Goal: Transaction & Acquisition: Purchase product/service

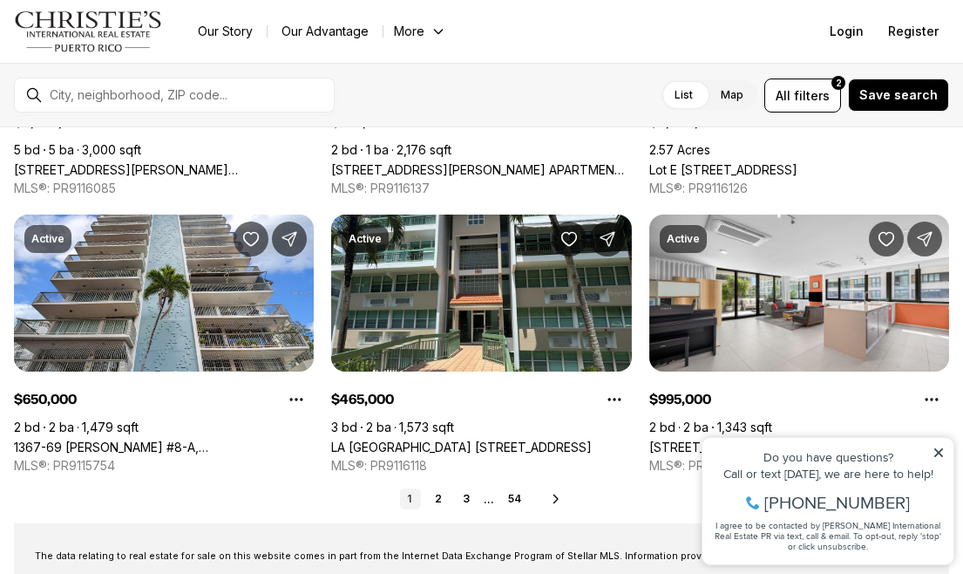
scroll to position [838, 0]
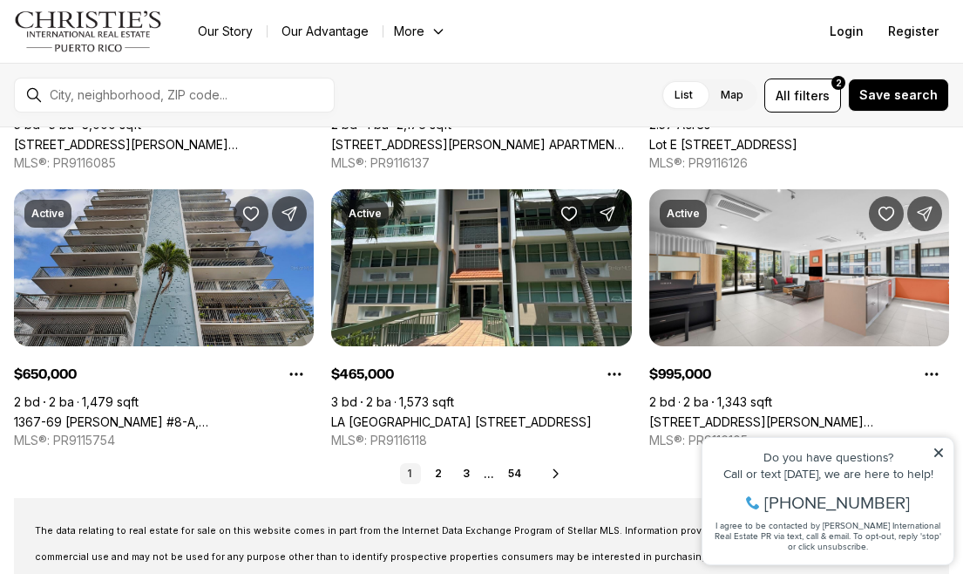
click at [185, 414] on link "1367-69 [PERSON_NAME] #8-A, [GEOGRAPHIC_DATA][PERSON_NAME], 00907" at bounding box center [164, 421] width 300 height 15
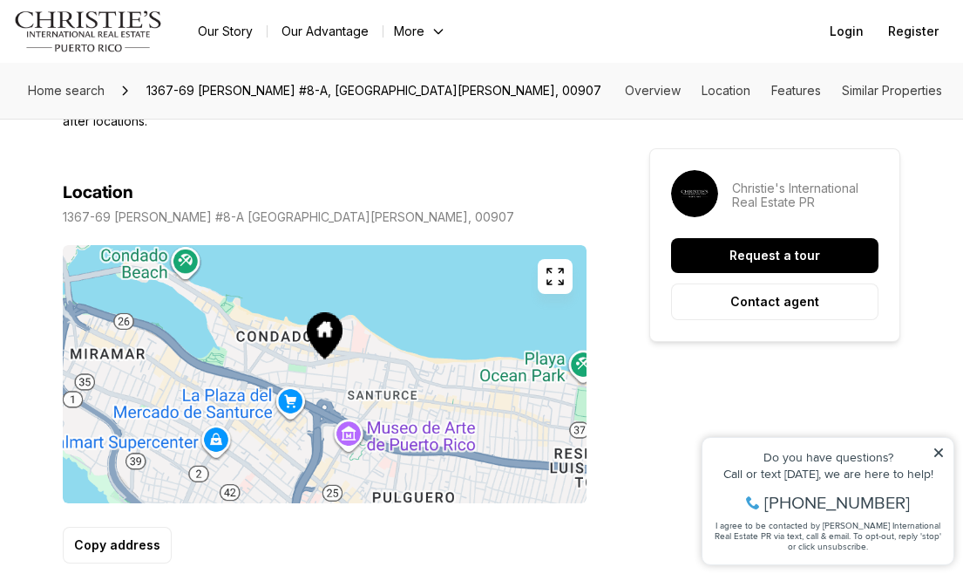
scroll to position [1126, 0]
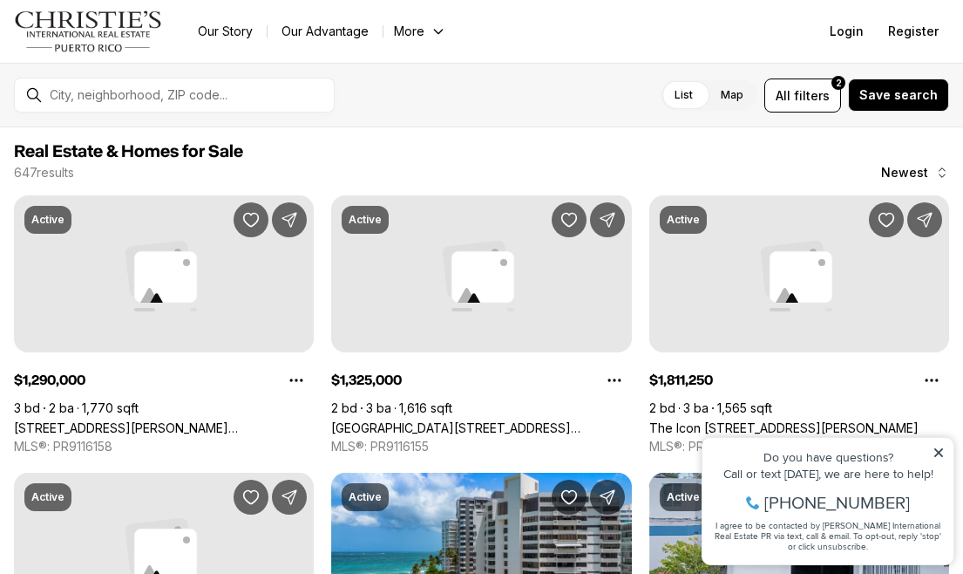
scroll to position [838, 0]
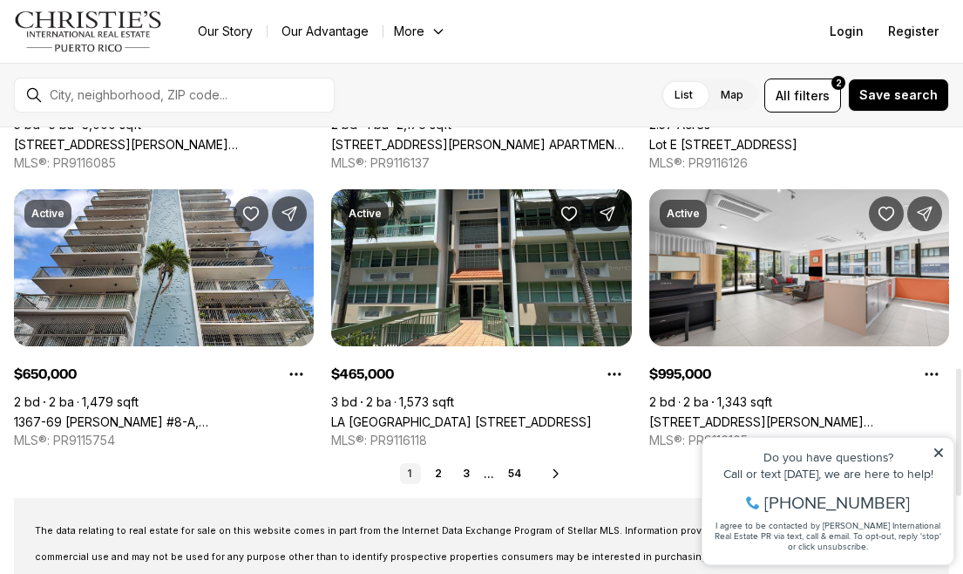
click at [435, 414] on link "LA VILLA GARDEN 833 #AG-1201, GUAYNABO PR, 00969" at bounding box center [461, 421] width 261 height 15
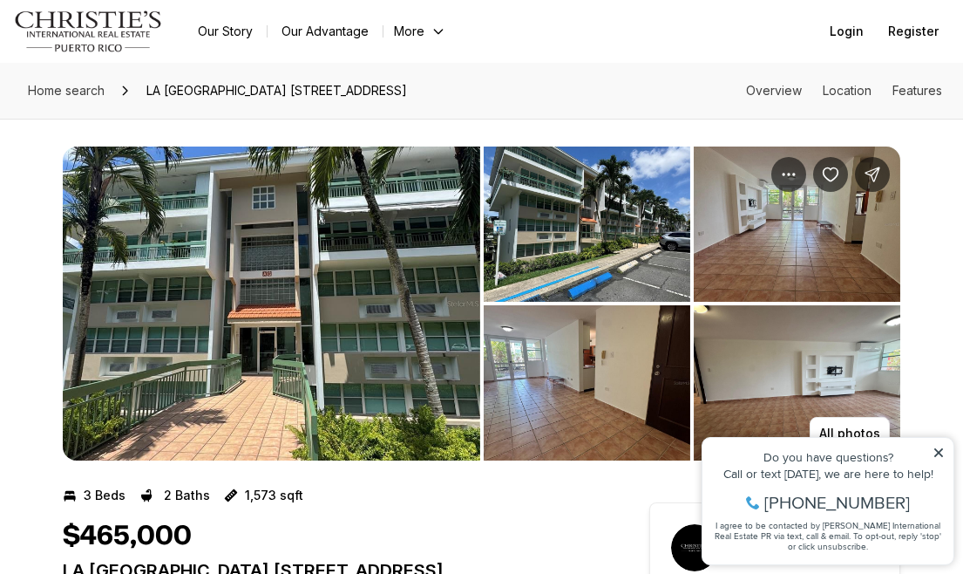
click at [360, 307] on img "View image gallery" at bounding box center [272, 303] width 418 height 314
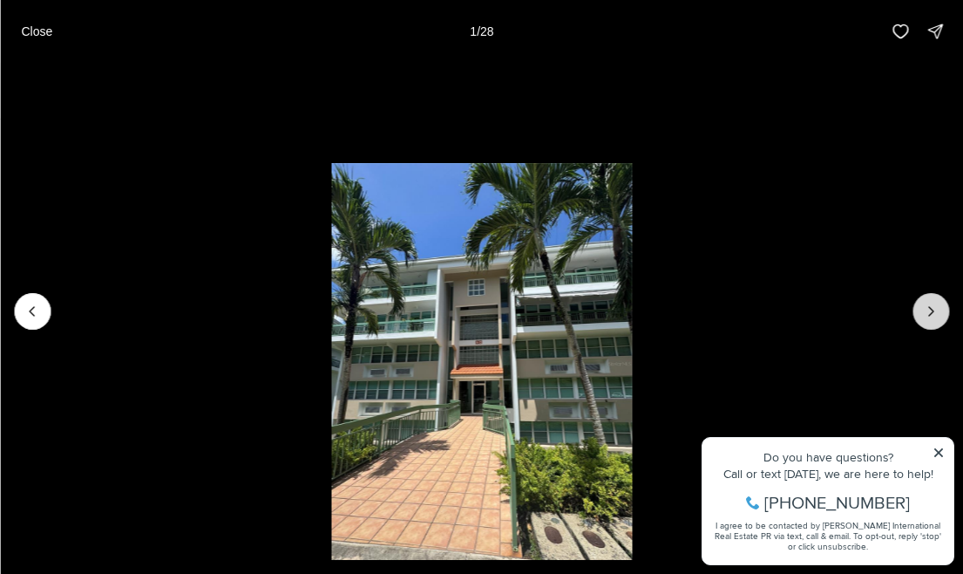
click at [921, 316] on button "Next slide" at bounding box center [931, 311] width 37 height 37
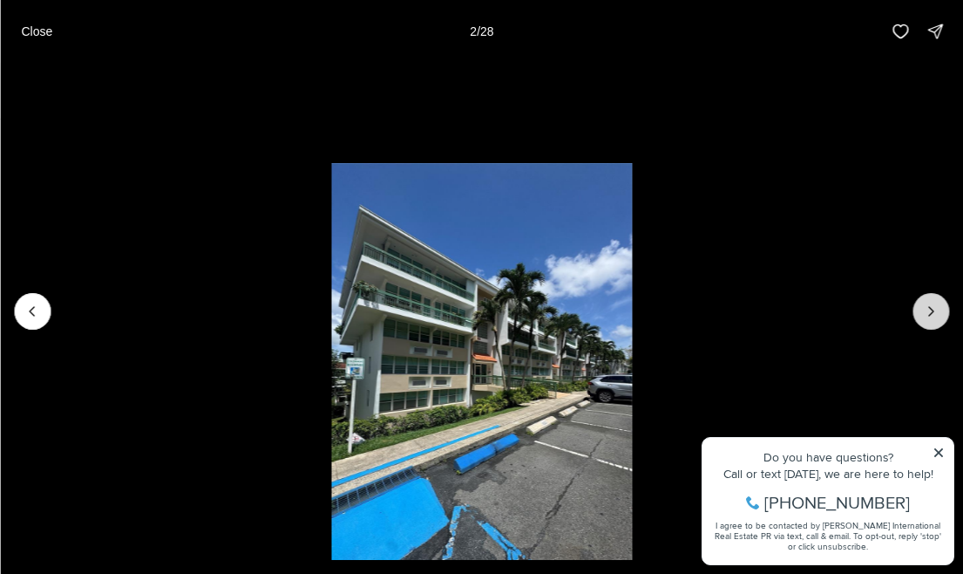
click at [921, 316] on button "Next slide" at bounding box center [931, 311] width 37 height 37
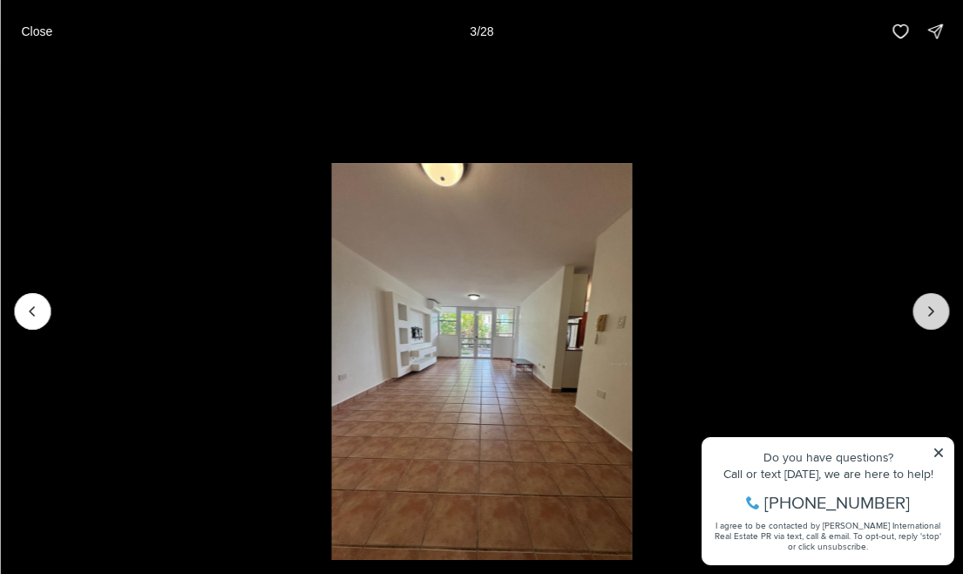
click at [921, 316] on button "Next slide" at bounding box center [931, 311] width 37 height 37
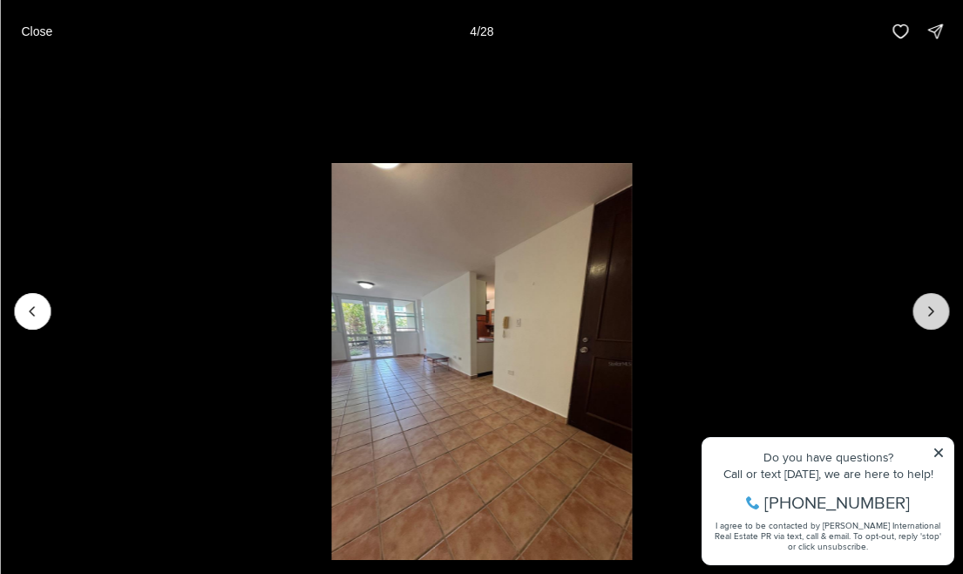
click at [921, 316] on button "Next slide" at bounding box center [931, 311] width 37 height 37
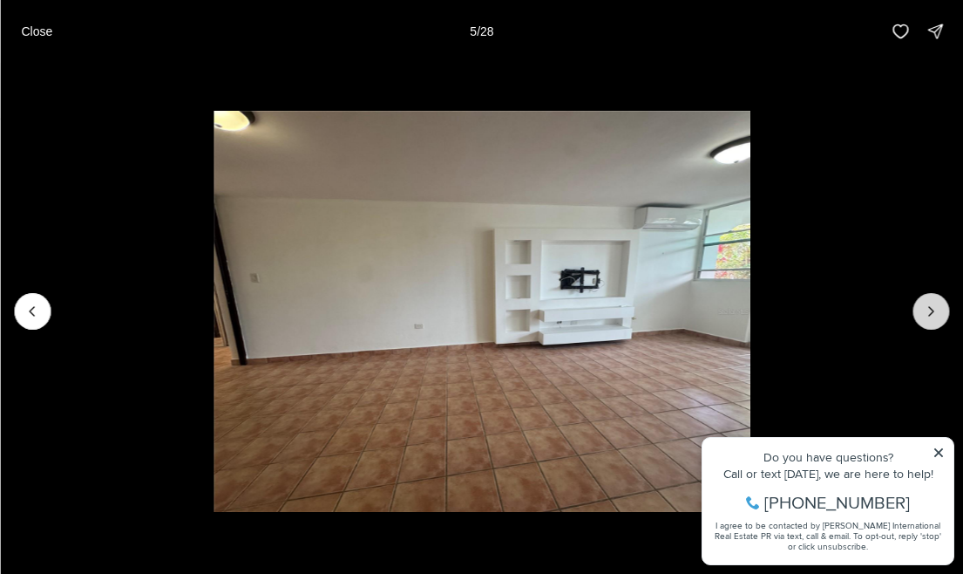
click at [921, 316] on button "Next slide" at bounding box center [931, 311] width 37 height 37
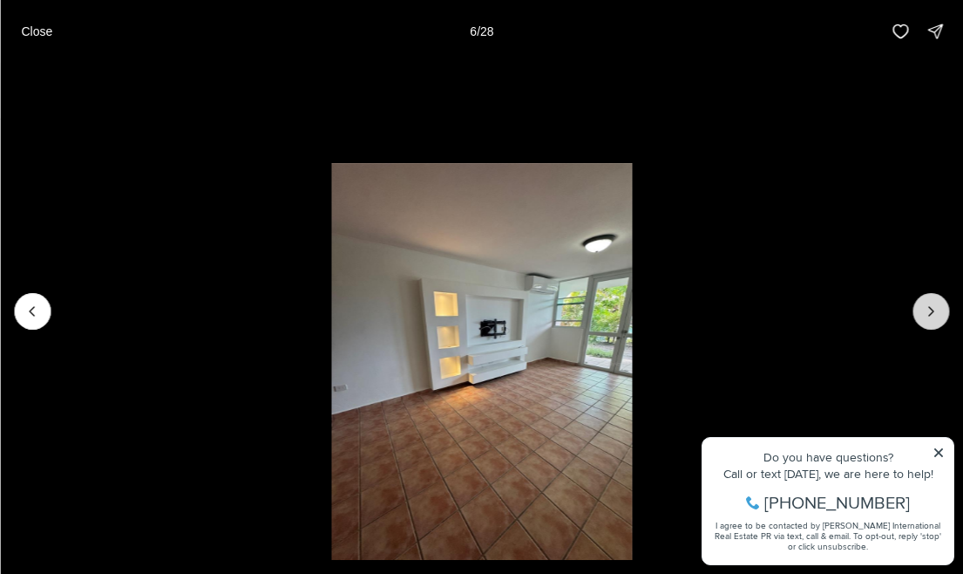
click at [921, 316] on button "Next slide" at bounding box center [931, 311] width 37 height 37
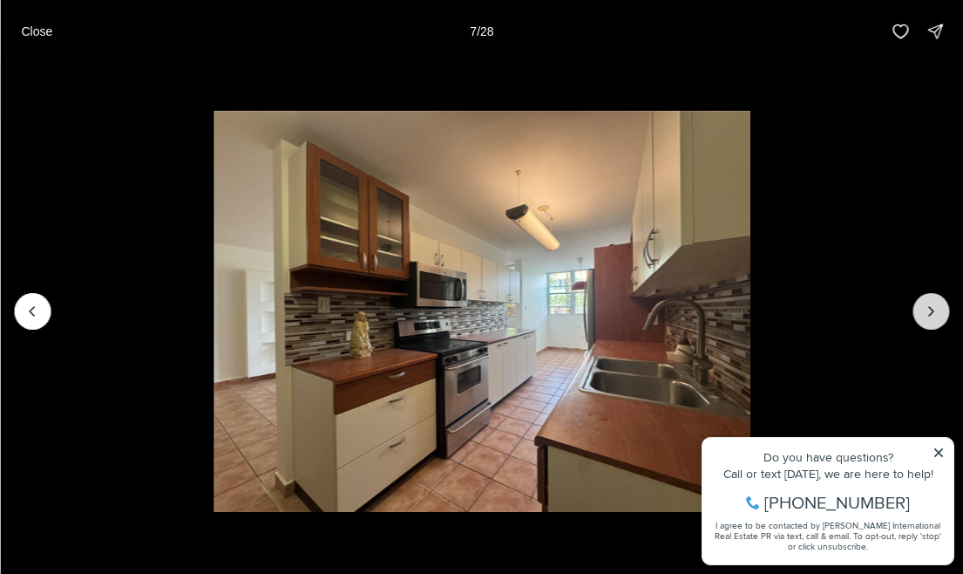
click at [921, 316] on button "Next slide" at bounding box center [931, 311] width 37 height 37
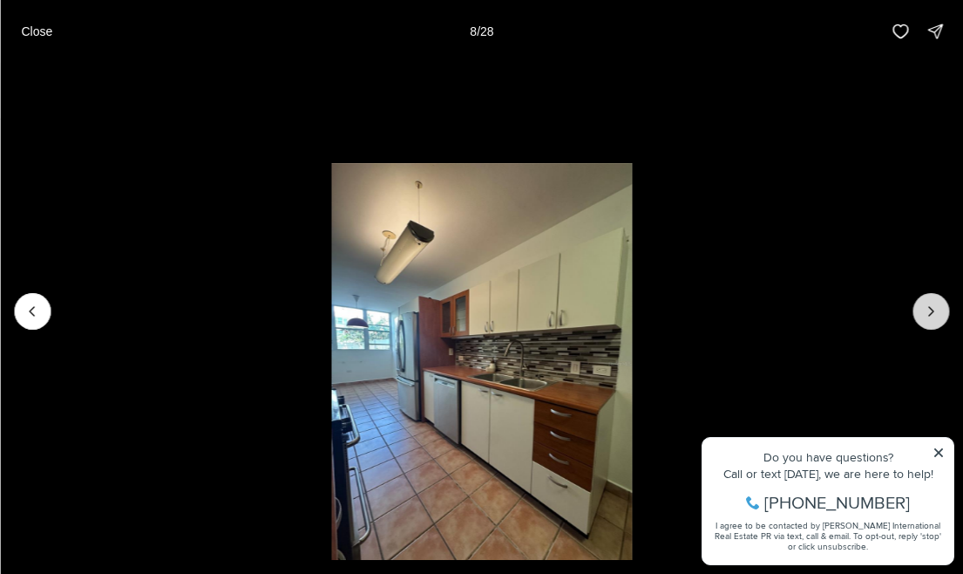
click at [921, 316] on button "Next slide" at bounding box center [931, 311] width 37 height 37
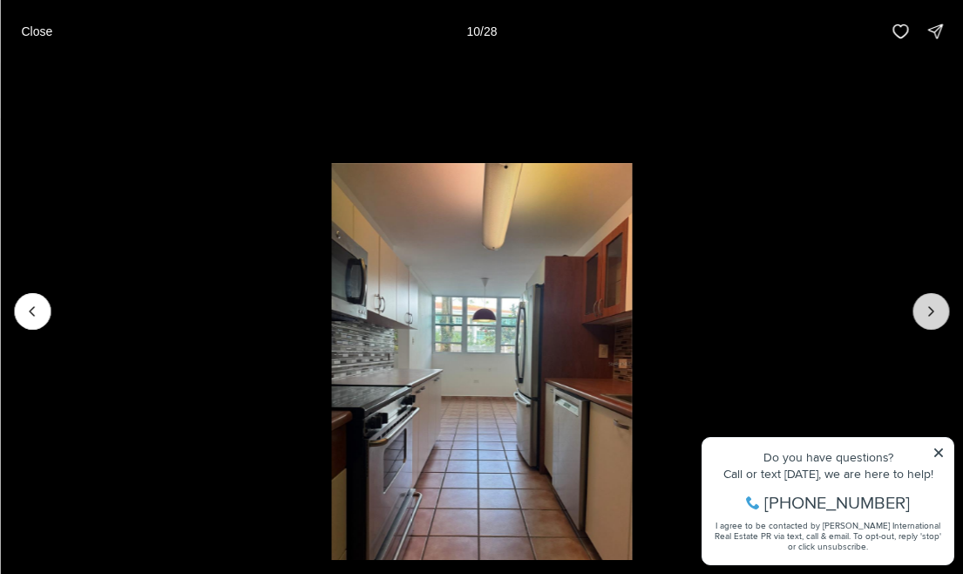
click at [921, 316] on button "Next slide" at bounding box center [931, 311] width 37 height 37
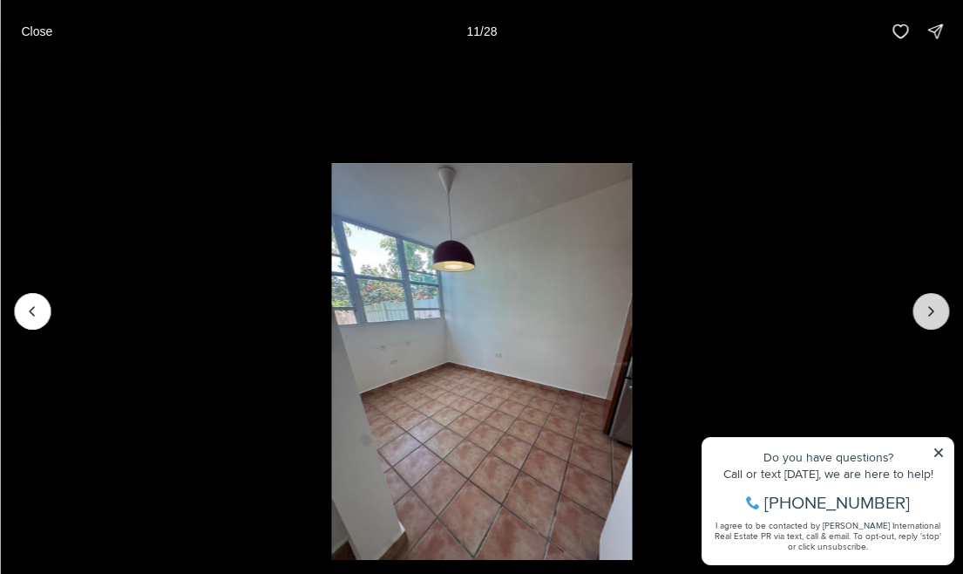
click at [921, 316] on button "Next slide" at bounding box center [931, 311] width 37 height 37
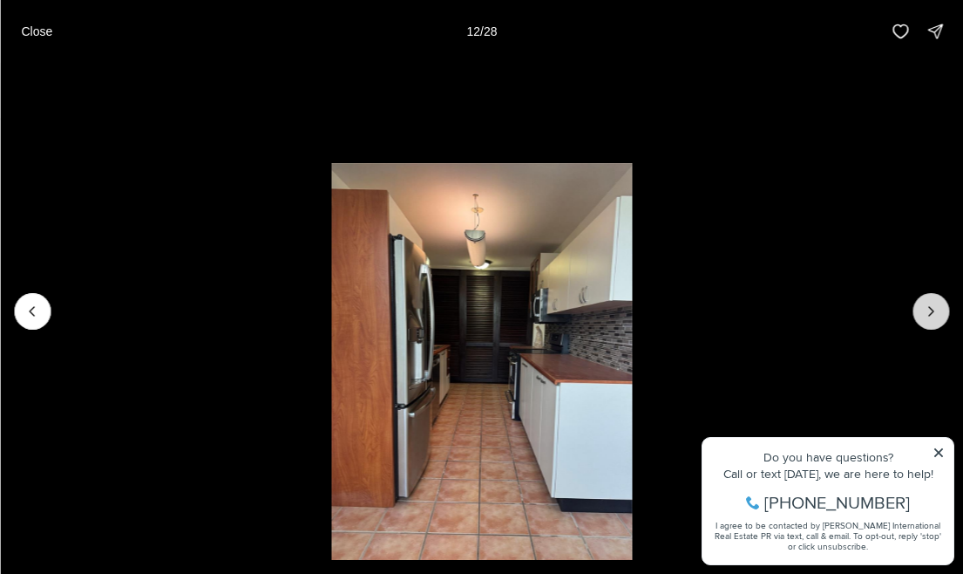
click at [921, 316] on button "Next slide" at bounding box center [931, 311] width 37 height 37
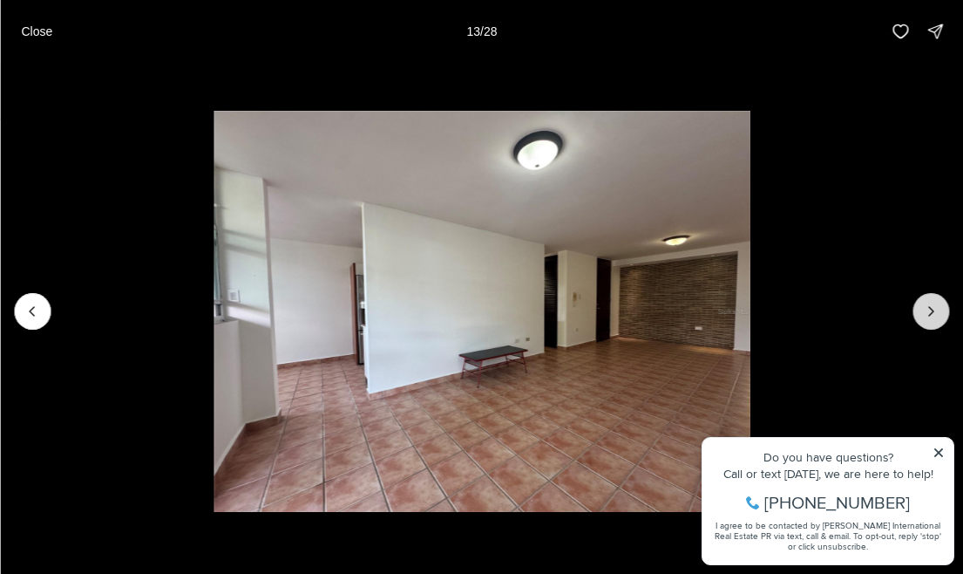
click at [921, 316] on button "Next slide" at bounding box center [931, 311] width 37 height 37
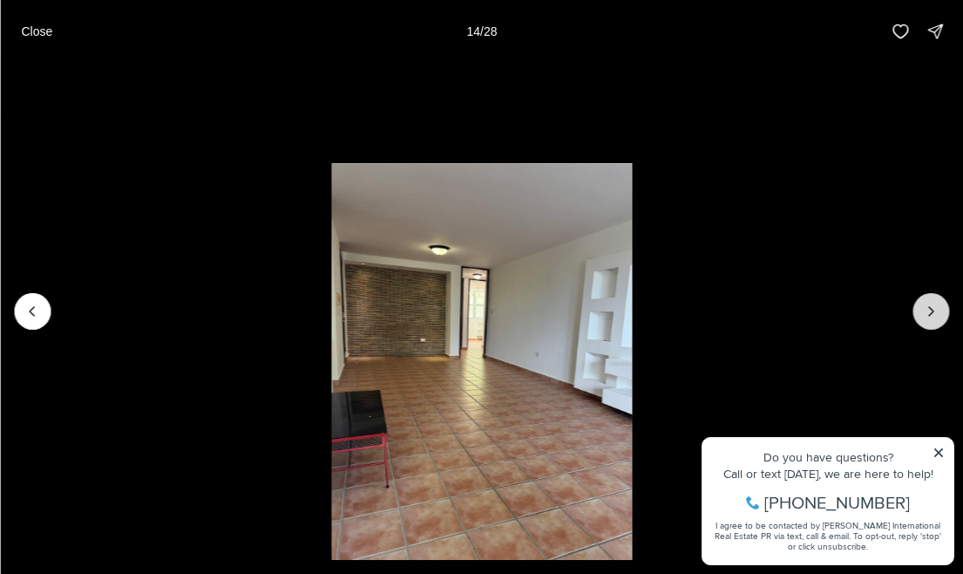
click at [921, 316] on button "Next slide" at bounding box center [931, 311] width 37 height 37
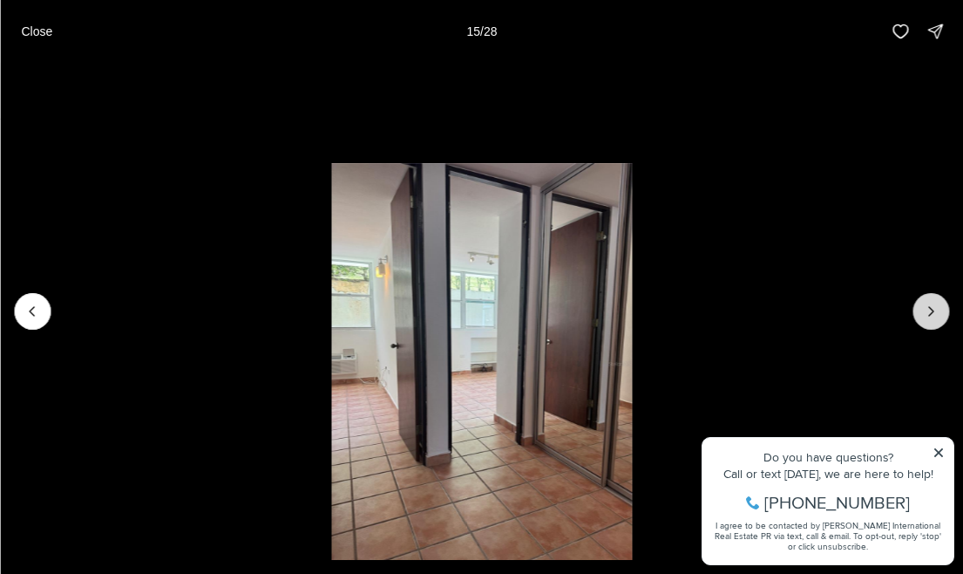
click at [921, 316] on button "Next slide" at bounding box center [931, 311] width 37 height 37
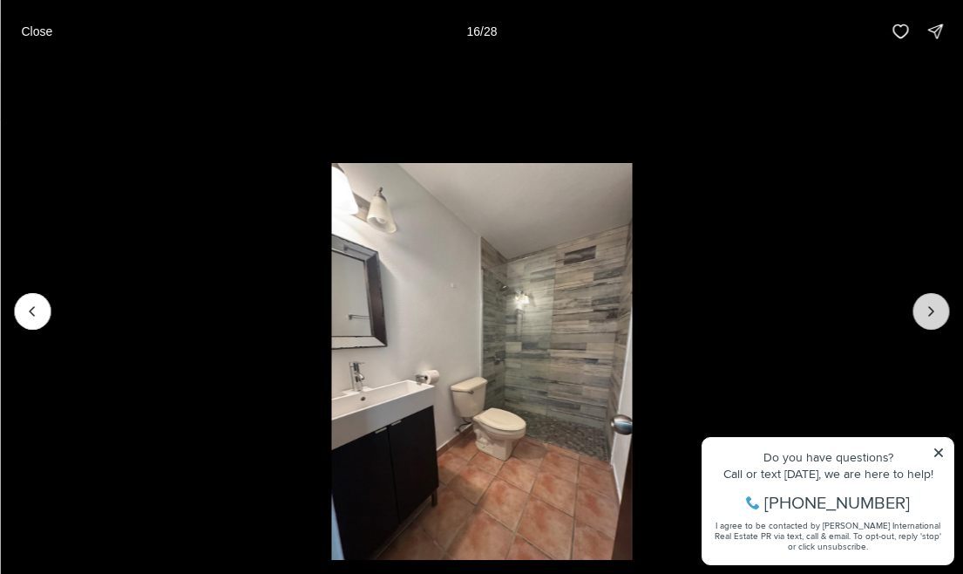
click at [921, 316] on button "Next slide" at bounding box center [931, 311] width 37 height 37
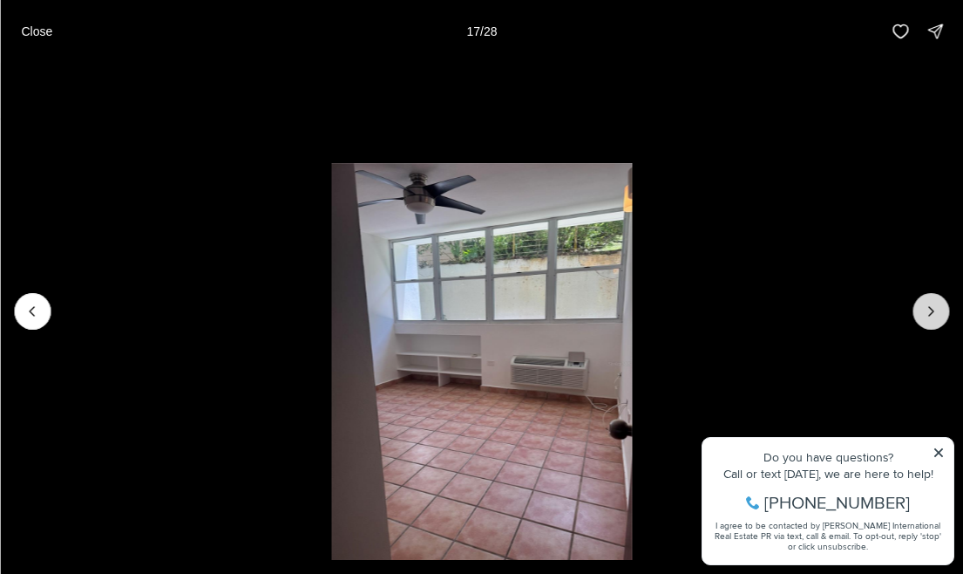
click at [921, 316] on button "Next slide" at bounding box center [931, 311] width 37 height 37
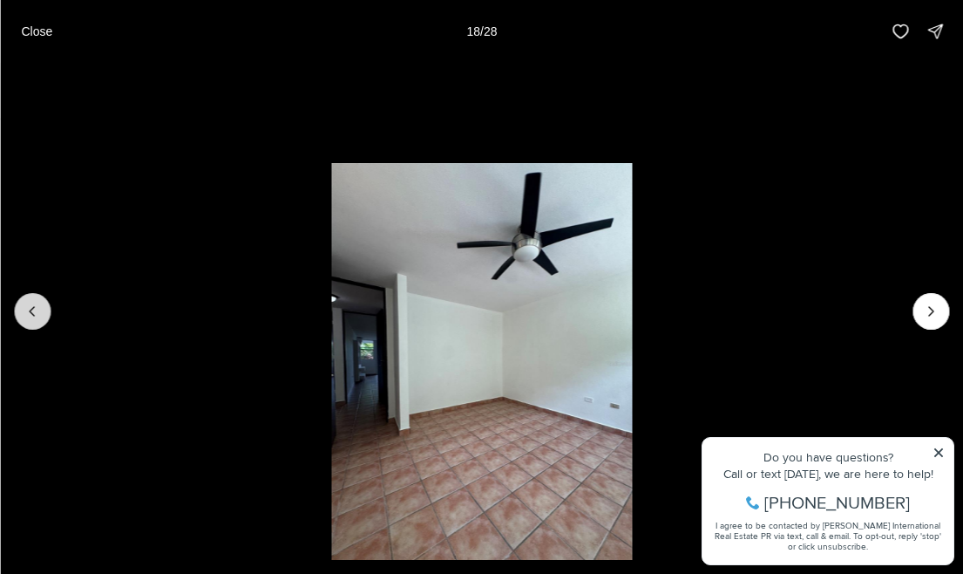
click at [29, 319] on icon "Previous slide" at bounding box center [32, 310] width 17 height 17
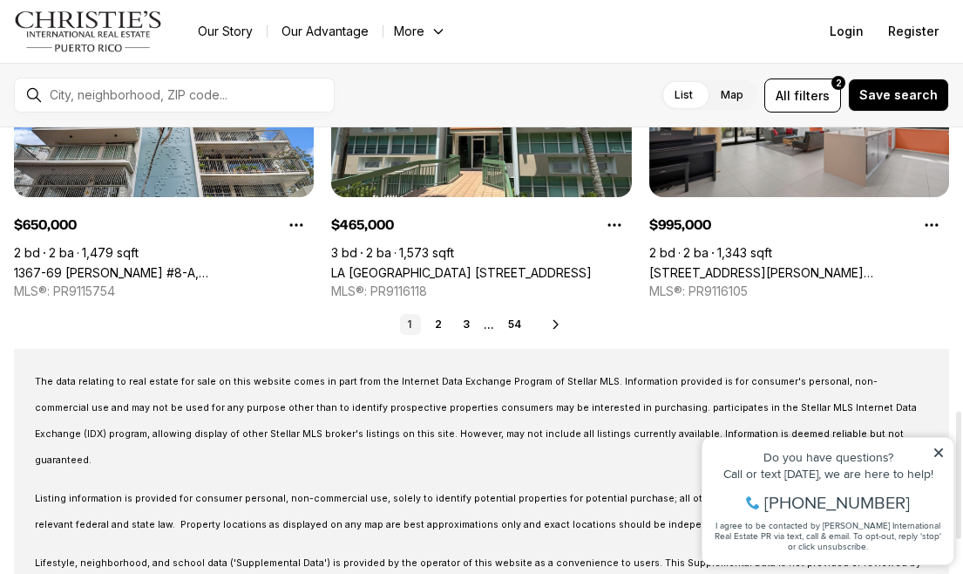
scroll to position [988, 0]
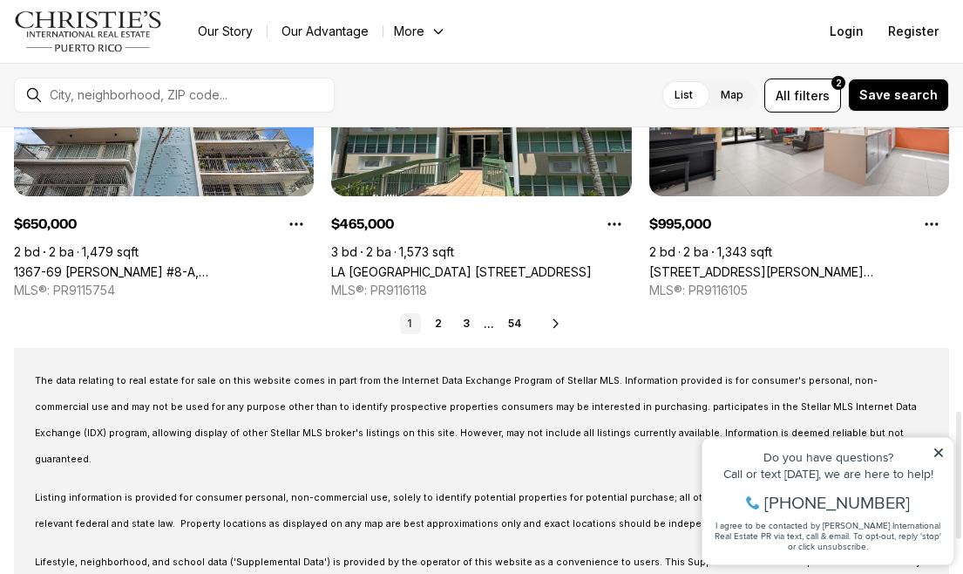
click at [556, 323] on icon at bounding box center [556, 323] width 4 height 8
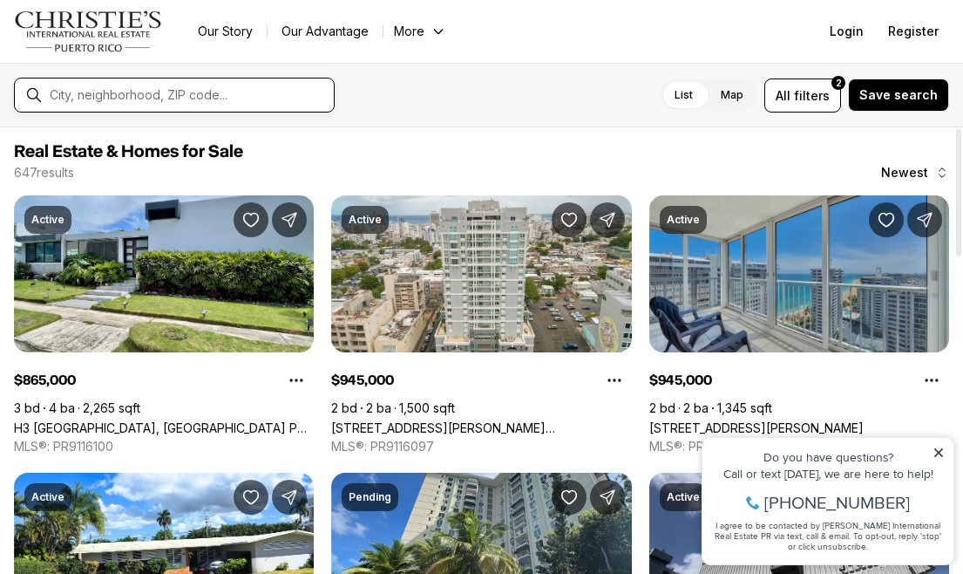
click at [172, 90] on input "text" at bounding box center [188, 95] width 277 height 16
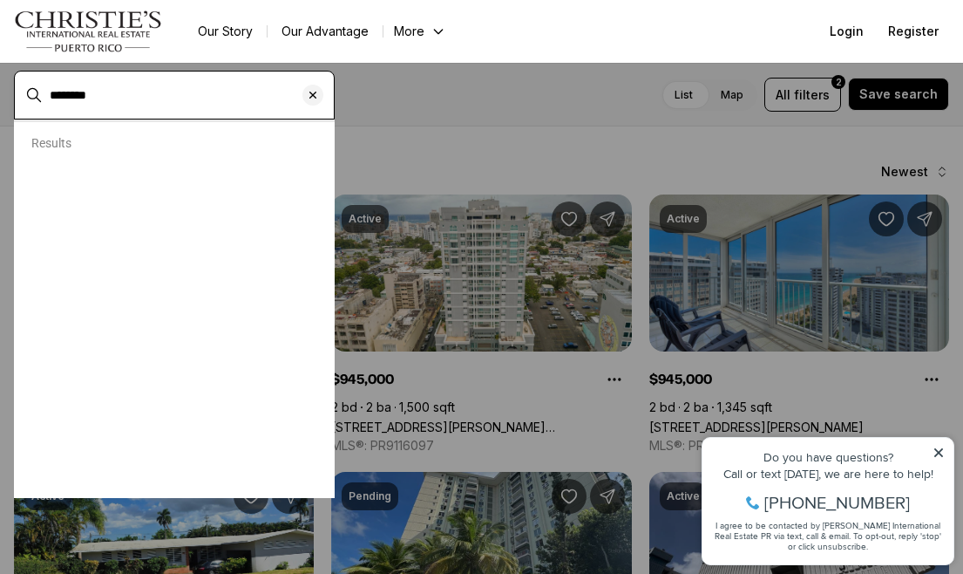
type input "********"
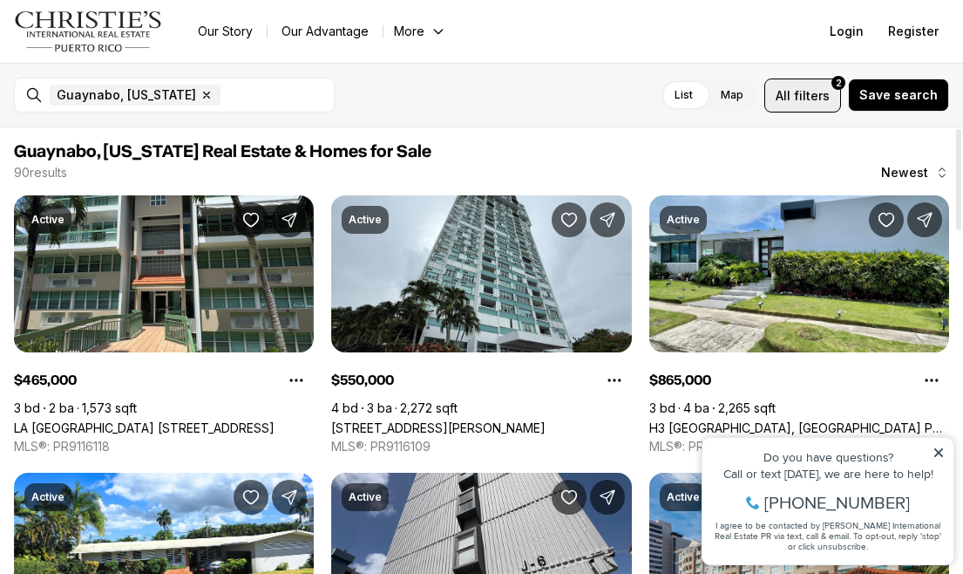
click at [791, 98] on span "All" at bounding box center [783, 95] width 15 height 18
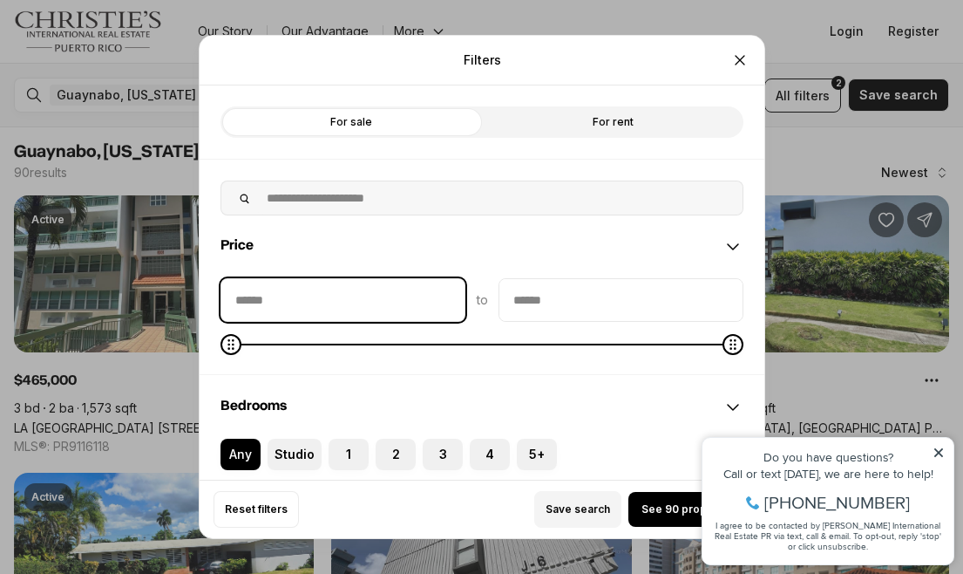
click at [304, 295] on input "priceMin" at bounding box center [342, 300] width 243 height 42
type input "******"
drag, startPoint x: 288, startPoint y: 302, endPoint x: 216, endPoint y: 299, distance: 71.6
click at [216, 299] on div "****** to" at bounding box center [482, 326] width 565 height 96
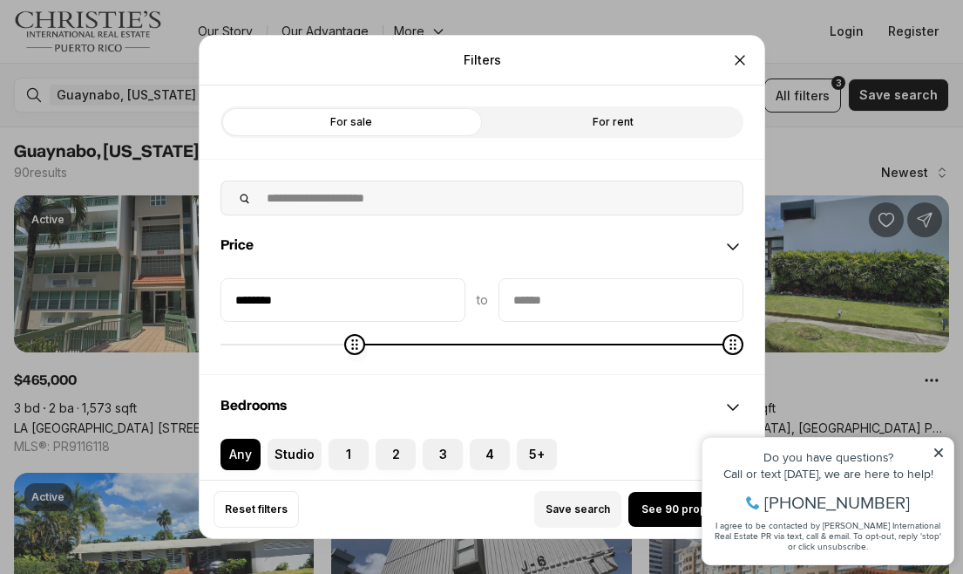
type input "*******"
click at [228, 339] on icon "Minimum" at bounding box center [231, 344] width 6 height 10
click at [375, 118] on label "For sale" at bounding box center [352, 121] width 262 height 31
click at [359, 126] on label "For sale" at bounding box center [352, 121] width 262 height 31
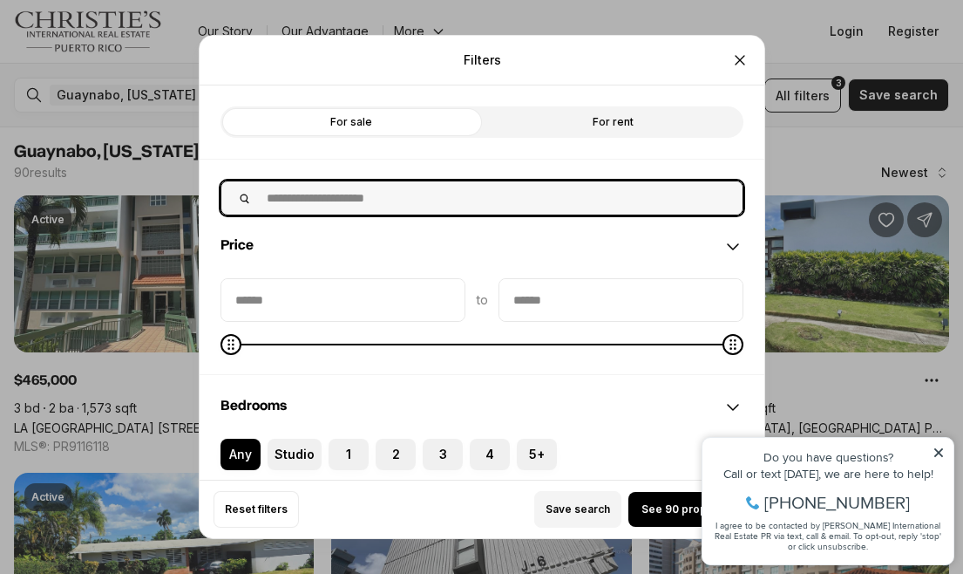
click at [304, 199] on input "text" at bounding box center [499, 197] width 486 height 33
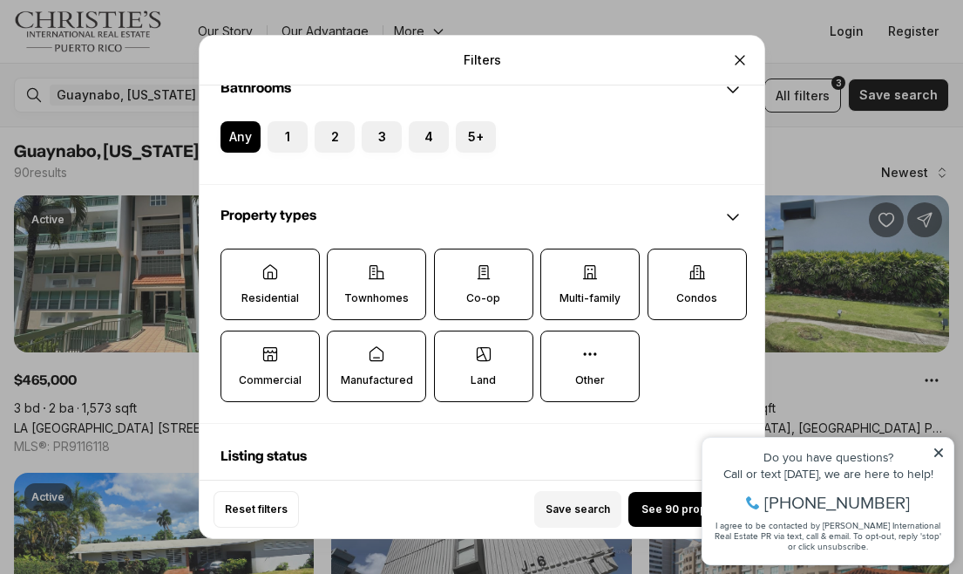
scroll to position [446, 0]
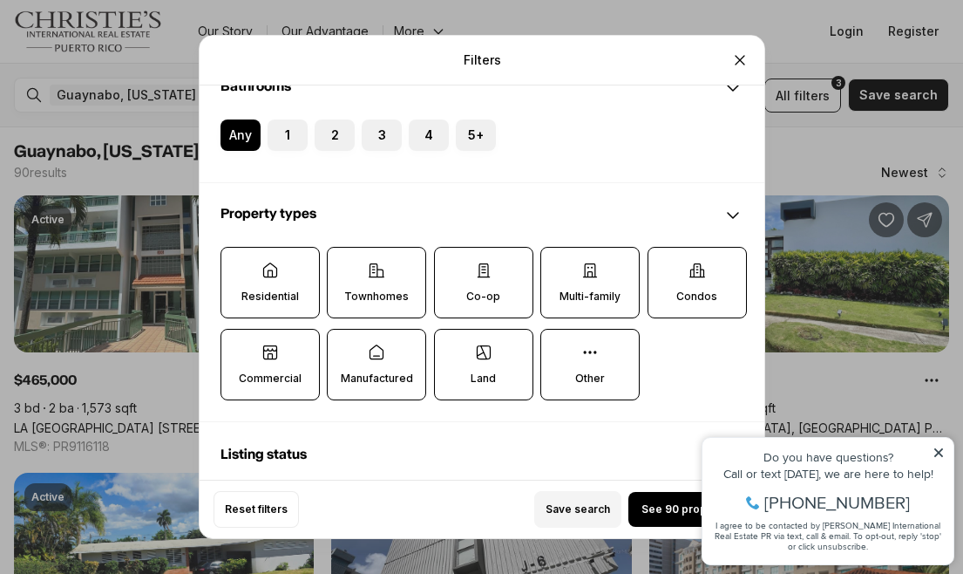
click at [697, 275] on icon at bounding box center [696, 270] width 17 height 17
click at [665, 265] on button "Condos" at bounding box center [656, 256] width 17 height 17
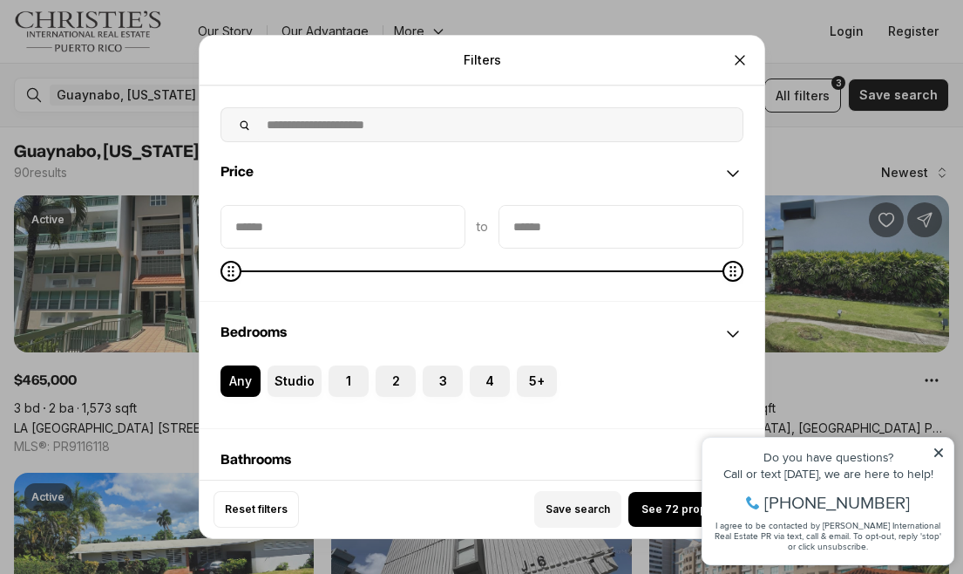
scroll to position [70, 0]
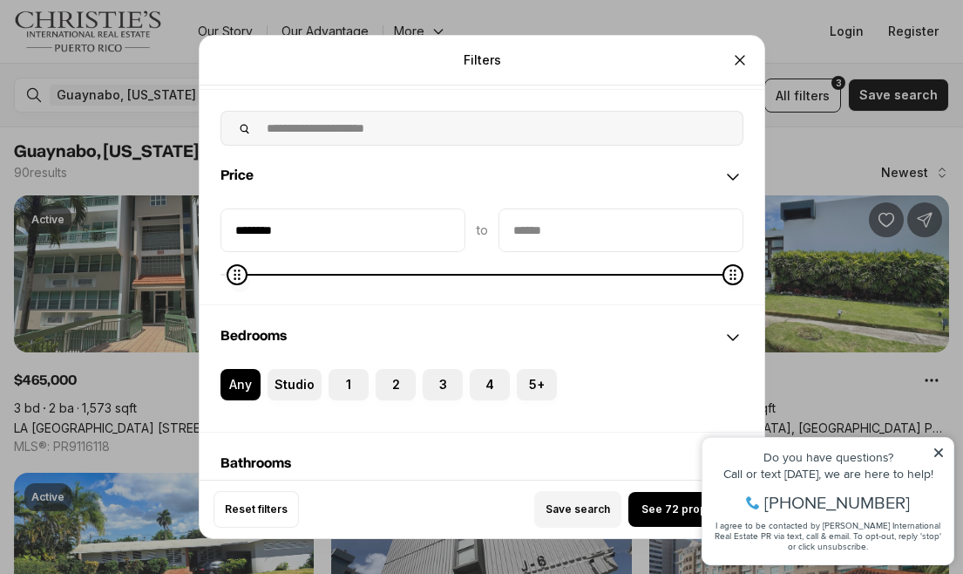
type input "*******"
click at [224, 272] on icon "Minimum" at bounding box center [231, 275] width 14 height 14
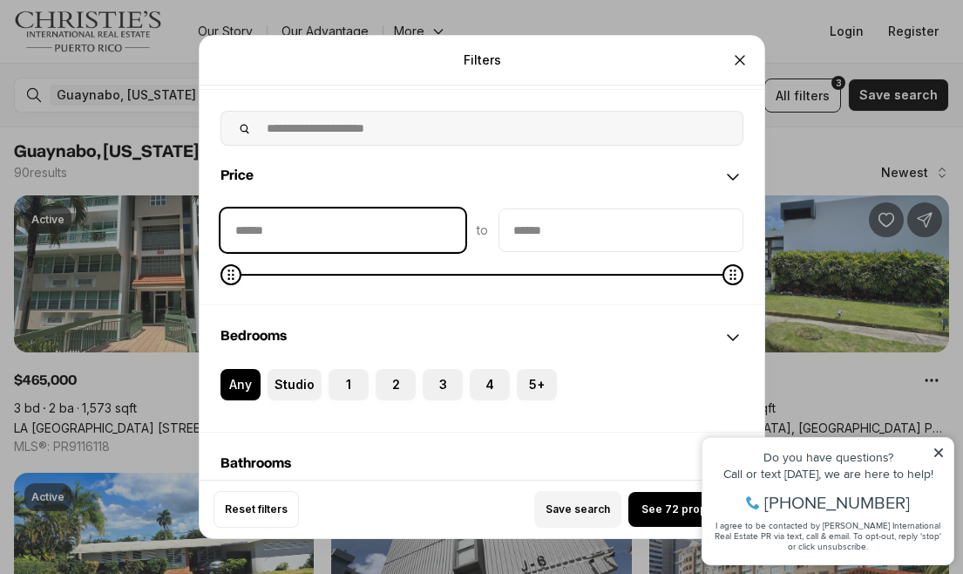
click at [262, 228] on input "priceMin" at bounding box center [342, 230] width 243 height 42
type input "********"
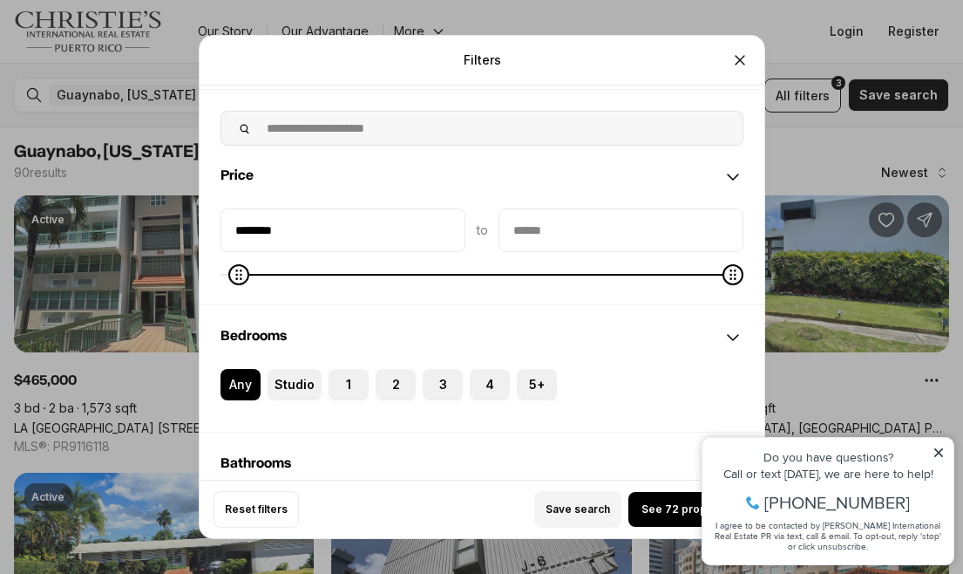
click at [551, 223] on input "priceMax" at bounding box center [620, 230] width 243 height 42
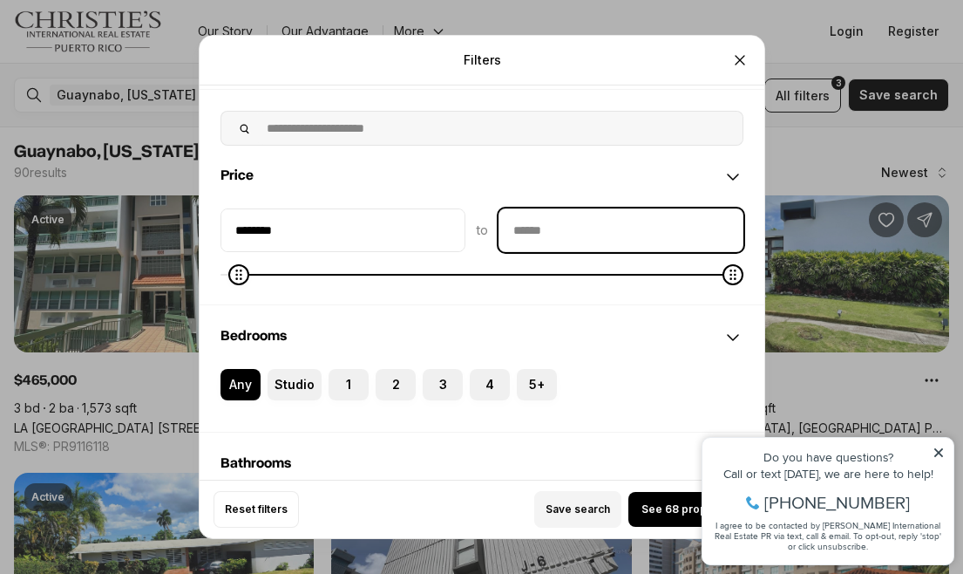
click at [551, 223] on input "priceMax" at bounding box center [620, 230] width 243 height 42
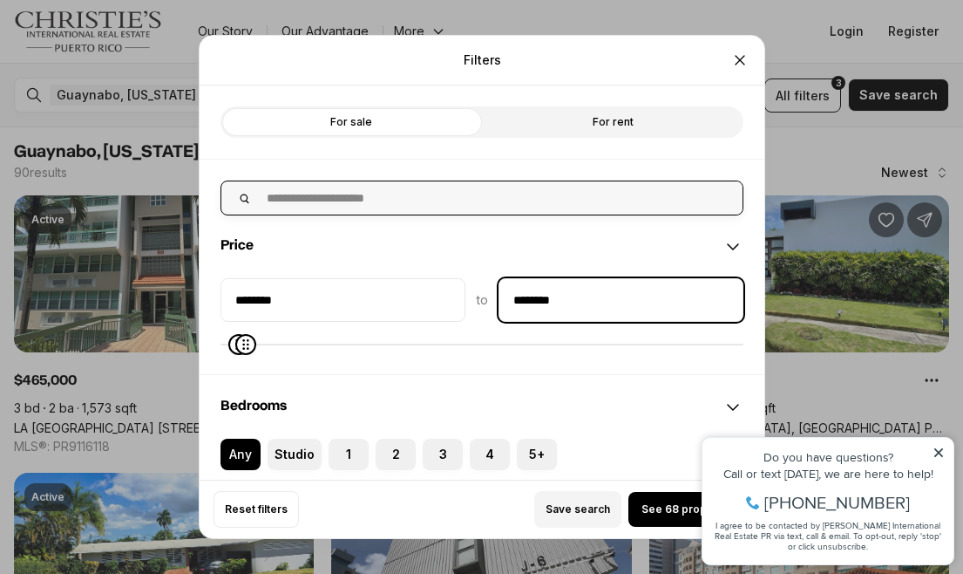
type input "********"
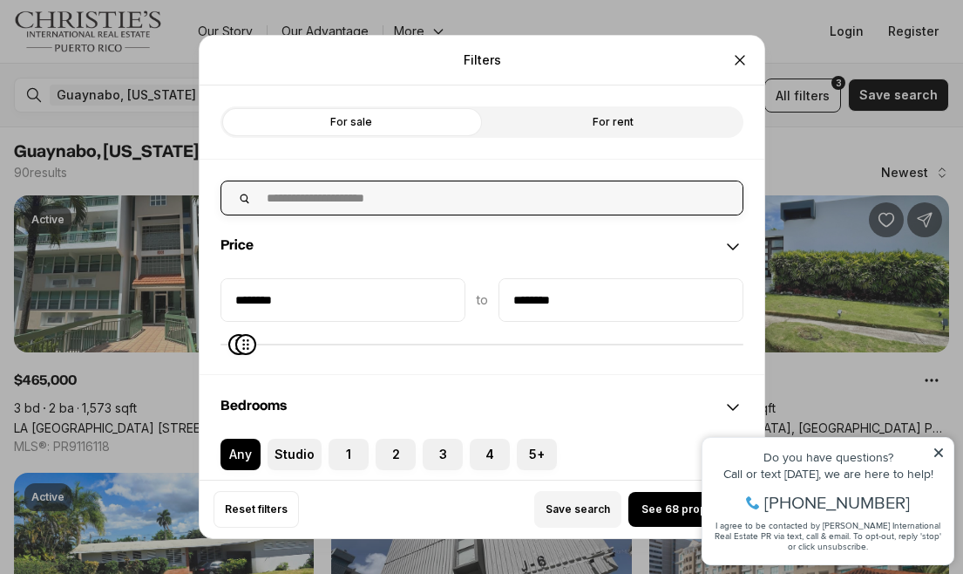
click at [327, 202] on input "text" at bounding box center [499, 197] width 486 height 33
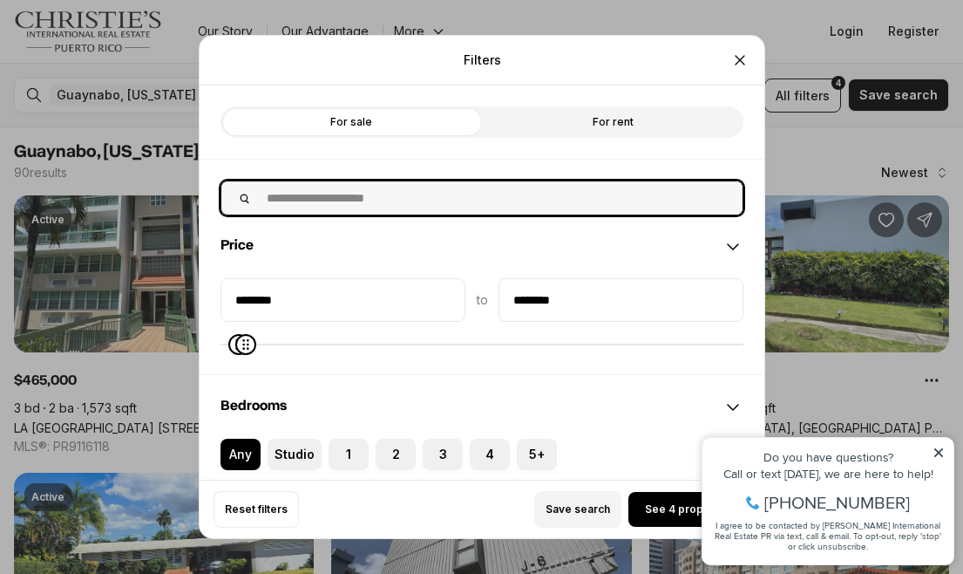
click at [327, 202] on input "text" at bounding box center [499, 197] width 486 height 33
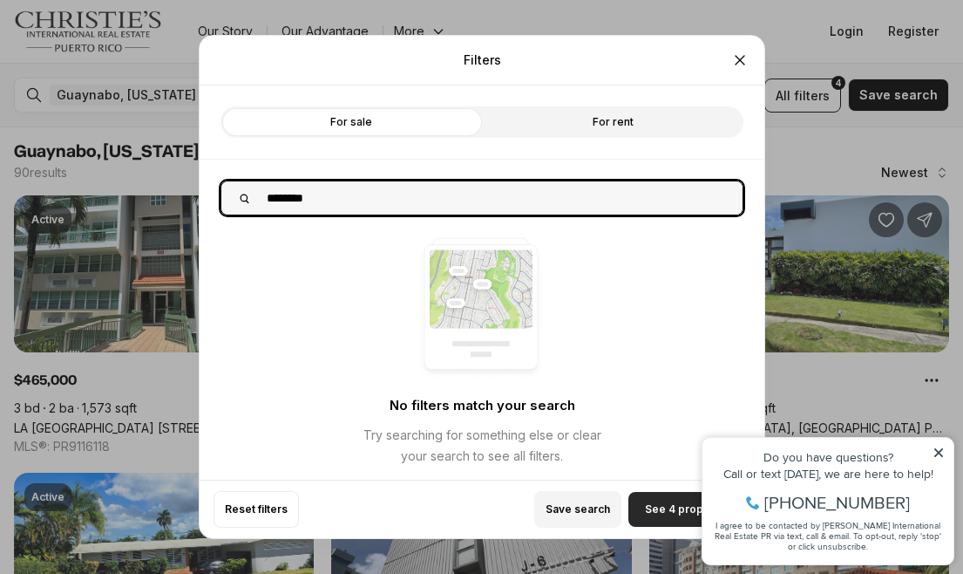
type input "********"
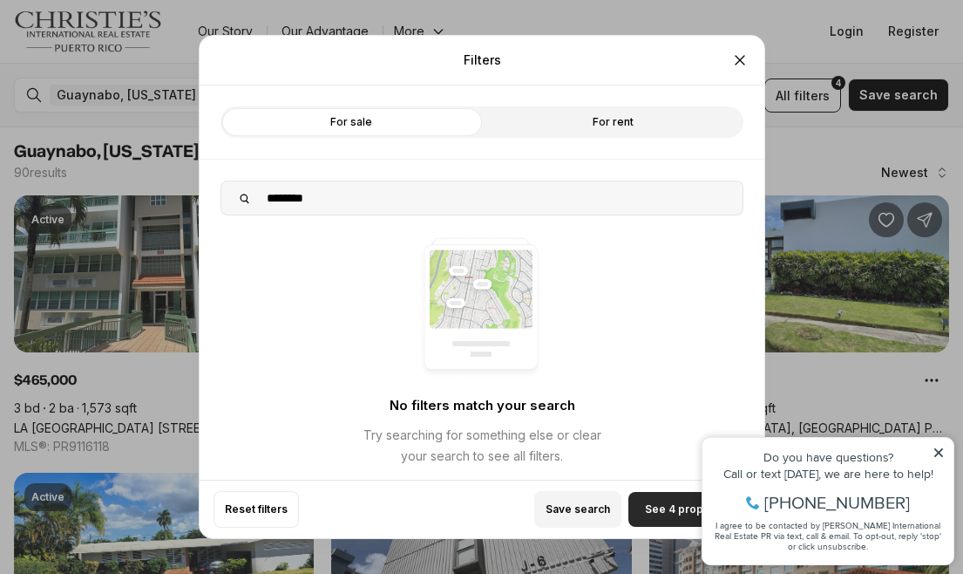
click at [683, 512] on span "See 4 properties" at bounding box center [689, 509] width 89 height 14
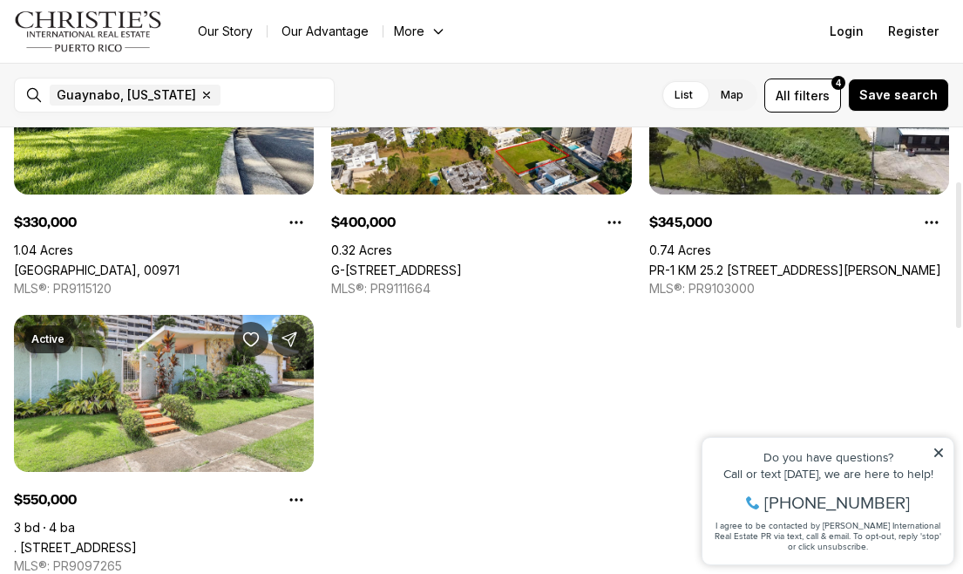
scroll to position [181, 0]
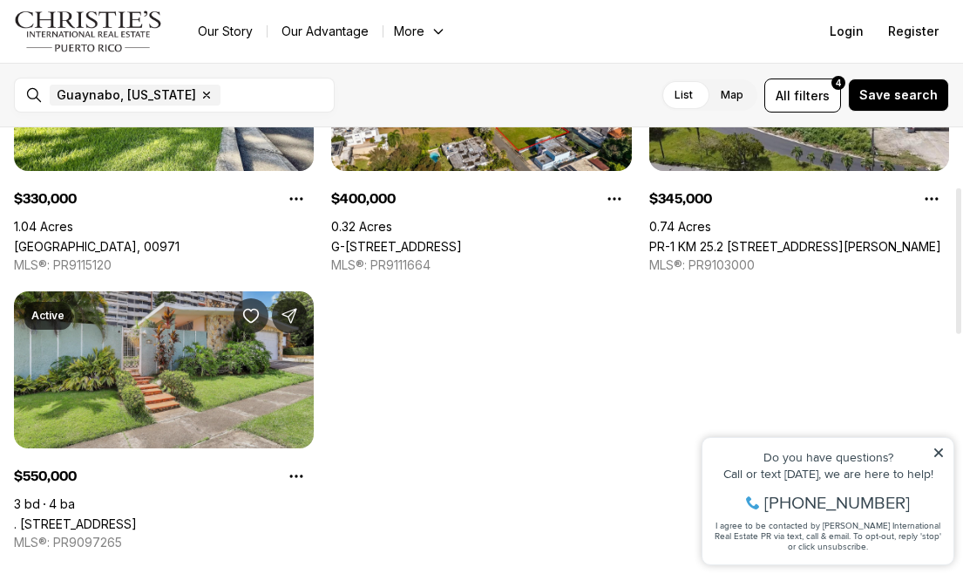
click at [137, 516] on link ". [STREET_ADDRESS]" at bounding box center [75, 523] width 123 height 15
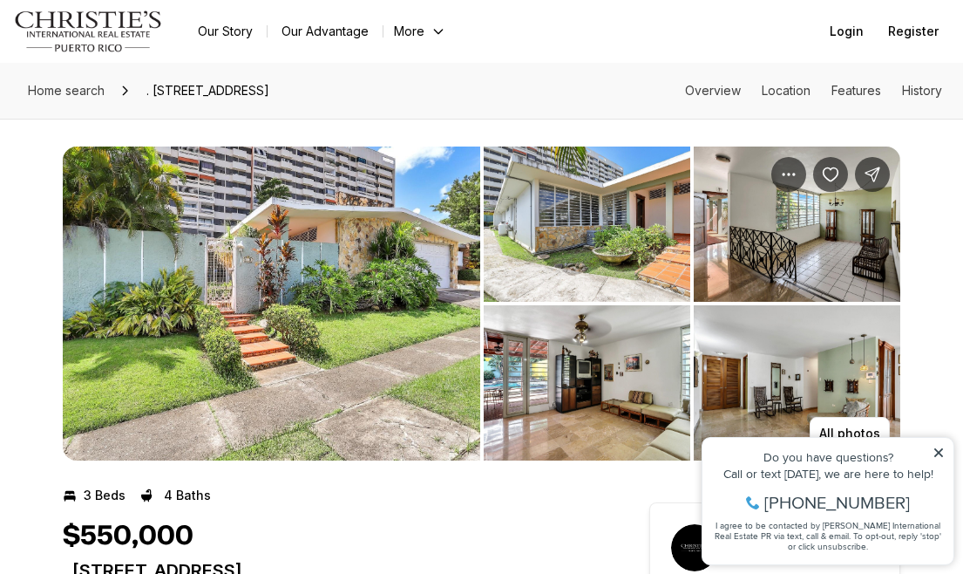
click at [259, 309] on img "View image gallery" at bounding box center [272, 303] width 418 height 314
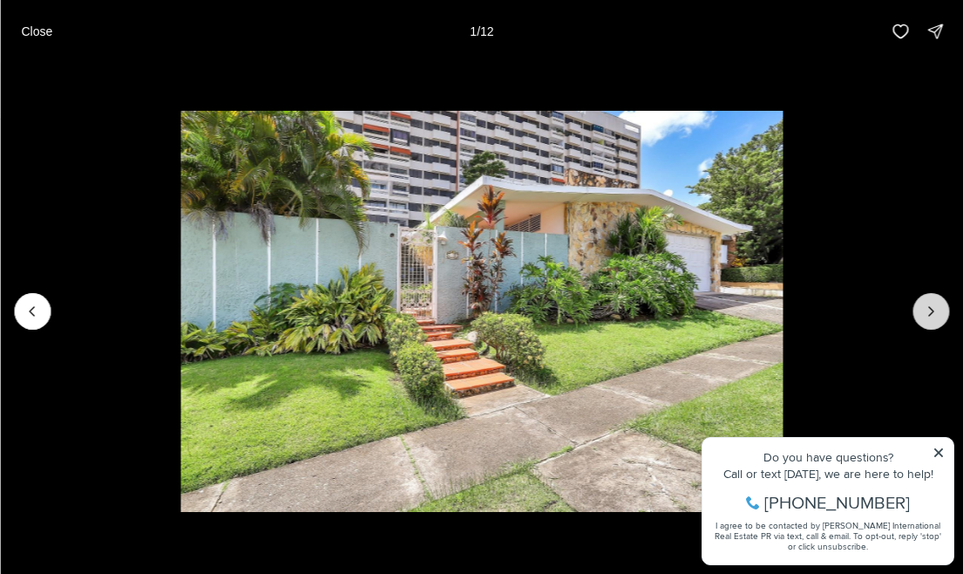
click at [934, 314] on icon "Next slide" at bounding box center [930, 310] width 17 height 17
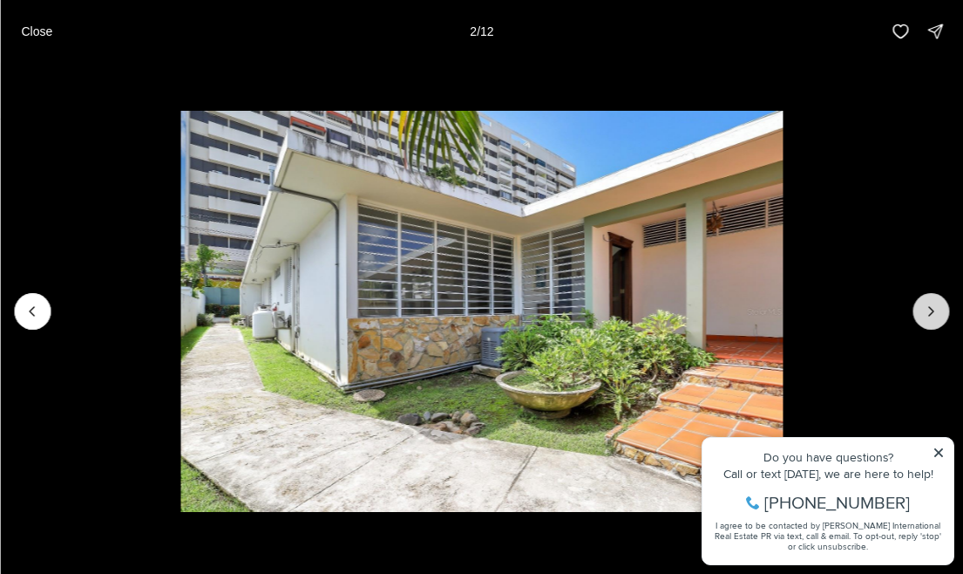
click at [934, 314] on icon "Next slide" at bounding box center [930, 310] width 17 height 17
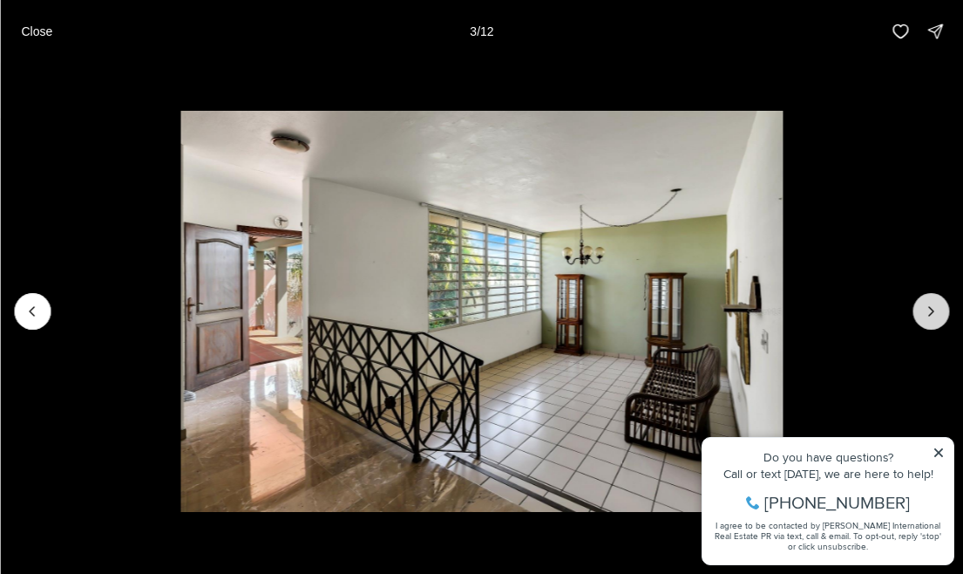
click at [934, 315] on icon "Next slide" at bounding box center [930, 310] width 17 height 17
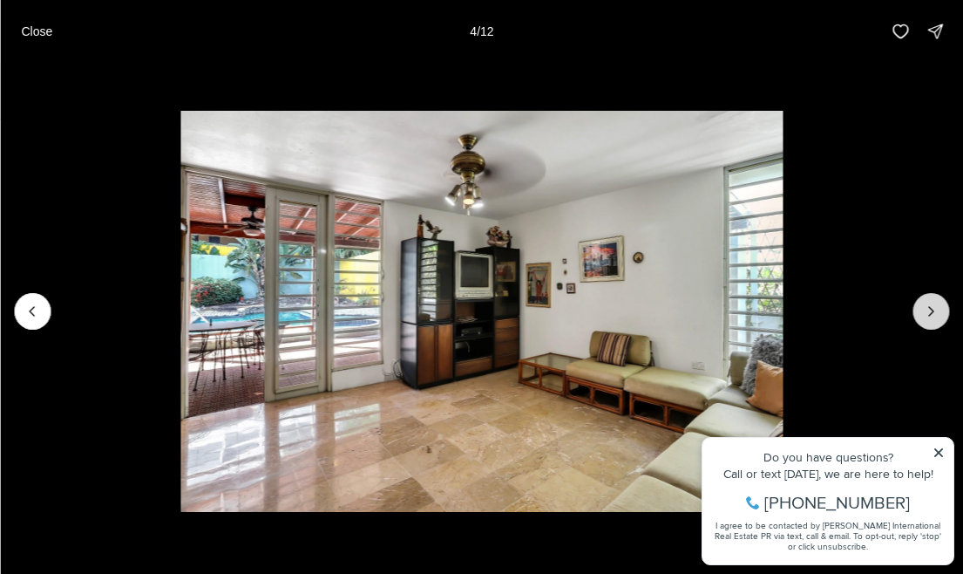
click at [934, 315] on icon "Next slide" at bounding box center [930, 310] width 17 height 17
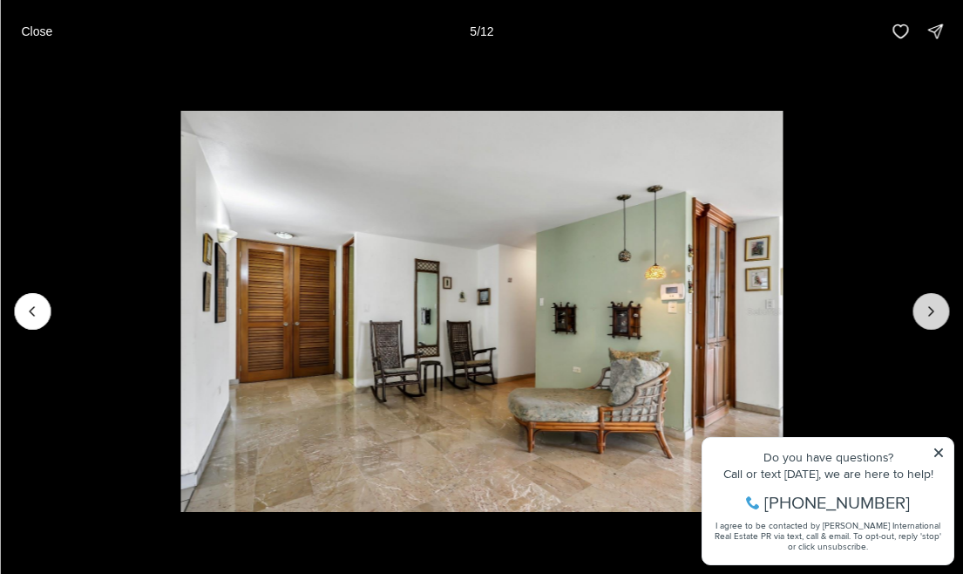
click at [934, 315] on icon "Next slide" at bounding box center [930, 310] width 17 height 17
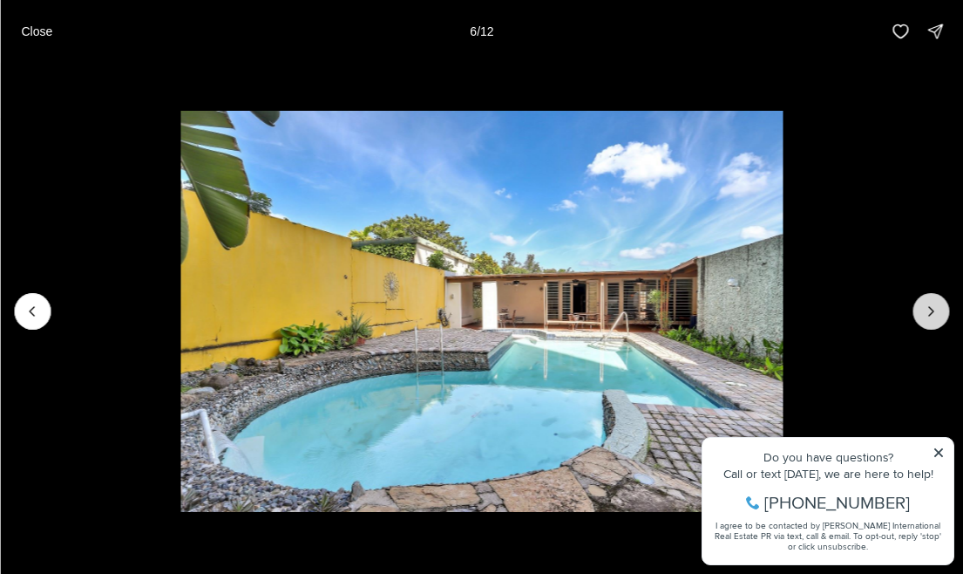
click at [934, 315] on icon "Next slide" at bounding box center [930, 310] width 17 height 17
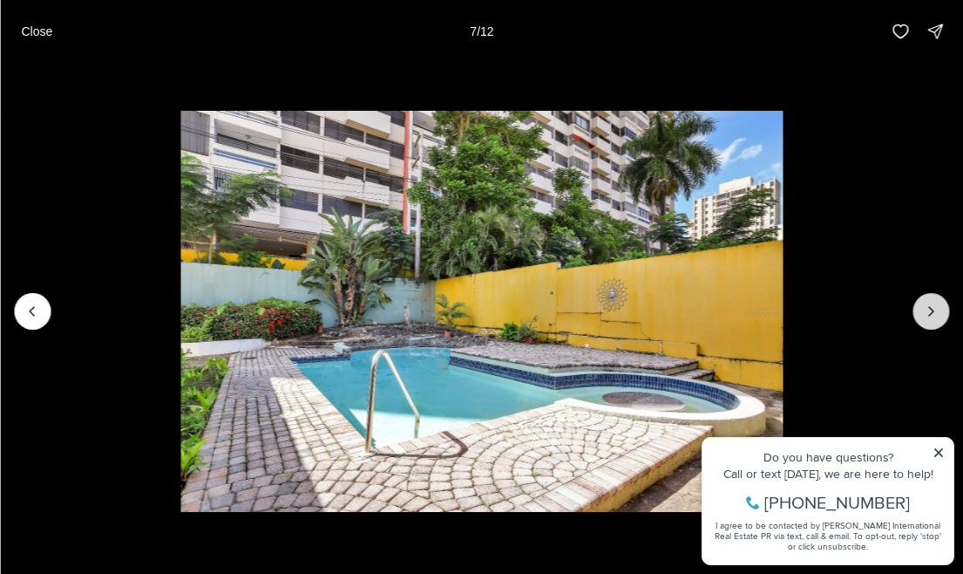
click at [934, 315] on icon "Next slide" at bounding box center [930, 310] width 17 height 17
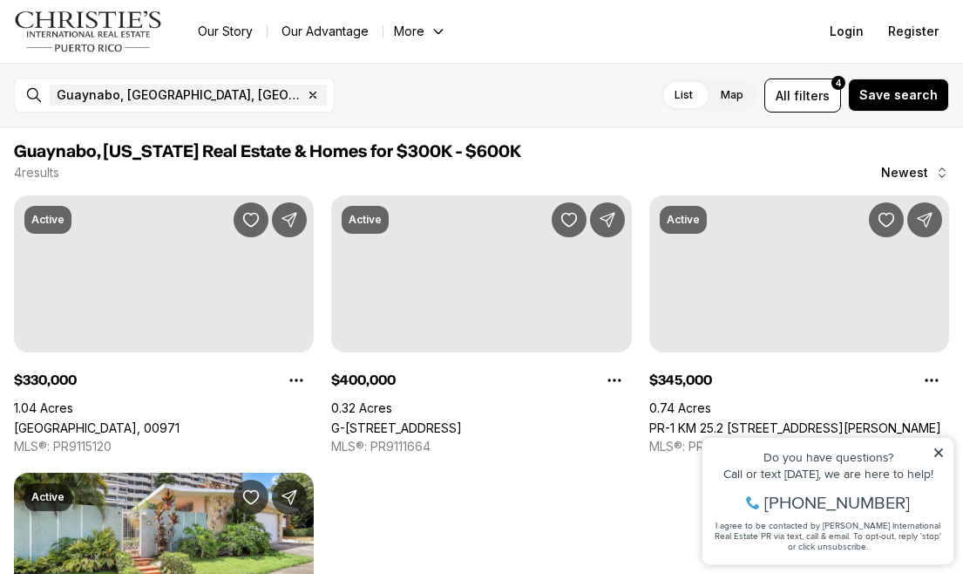
scroll to position [181, 0]
